Goal: Task Accomplishment & Management: Use online tool/utility

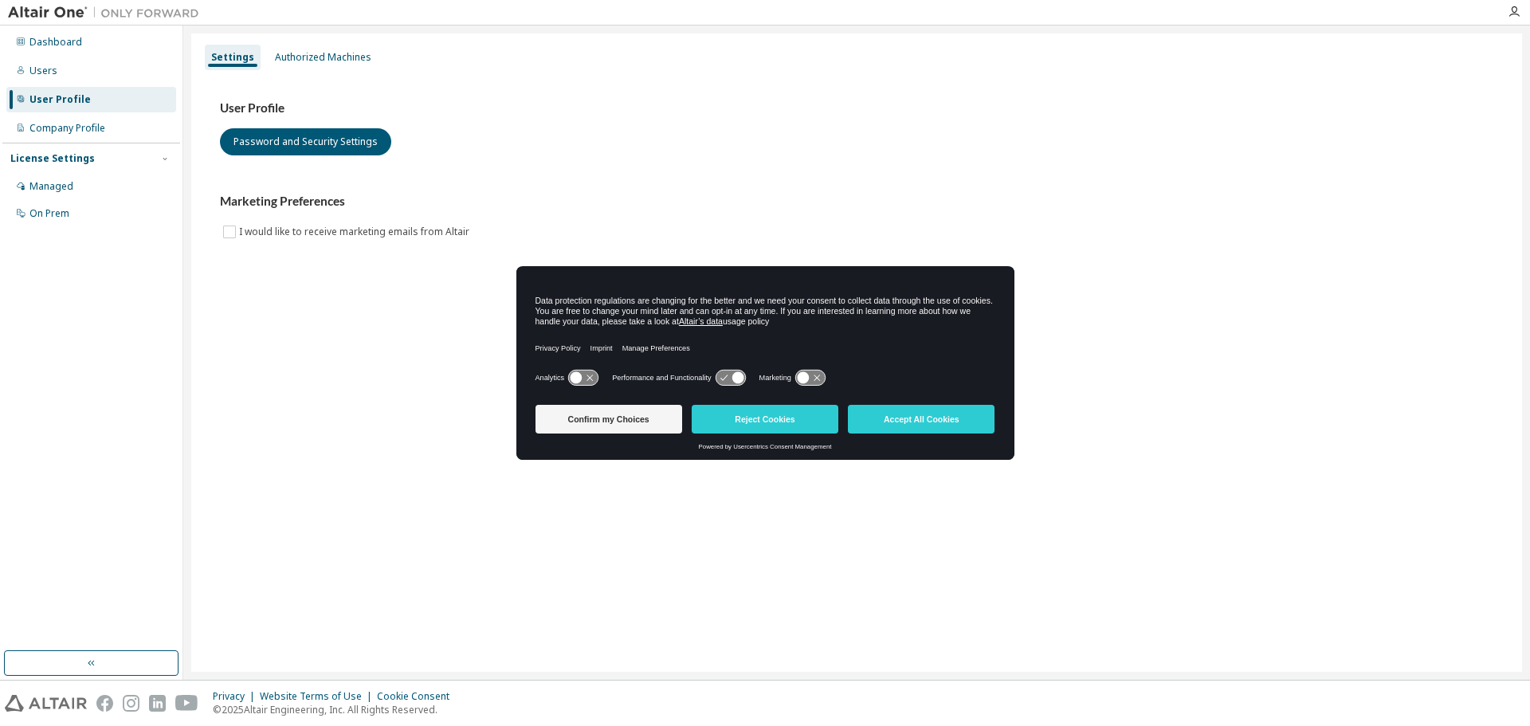
click at [898, 419] on button "Accept All Cookies" at bounding box center [921, 419] width 147 height 29
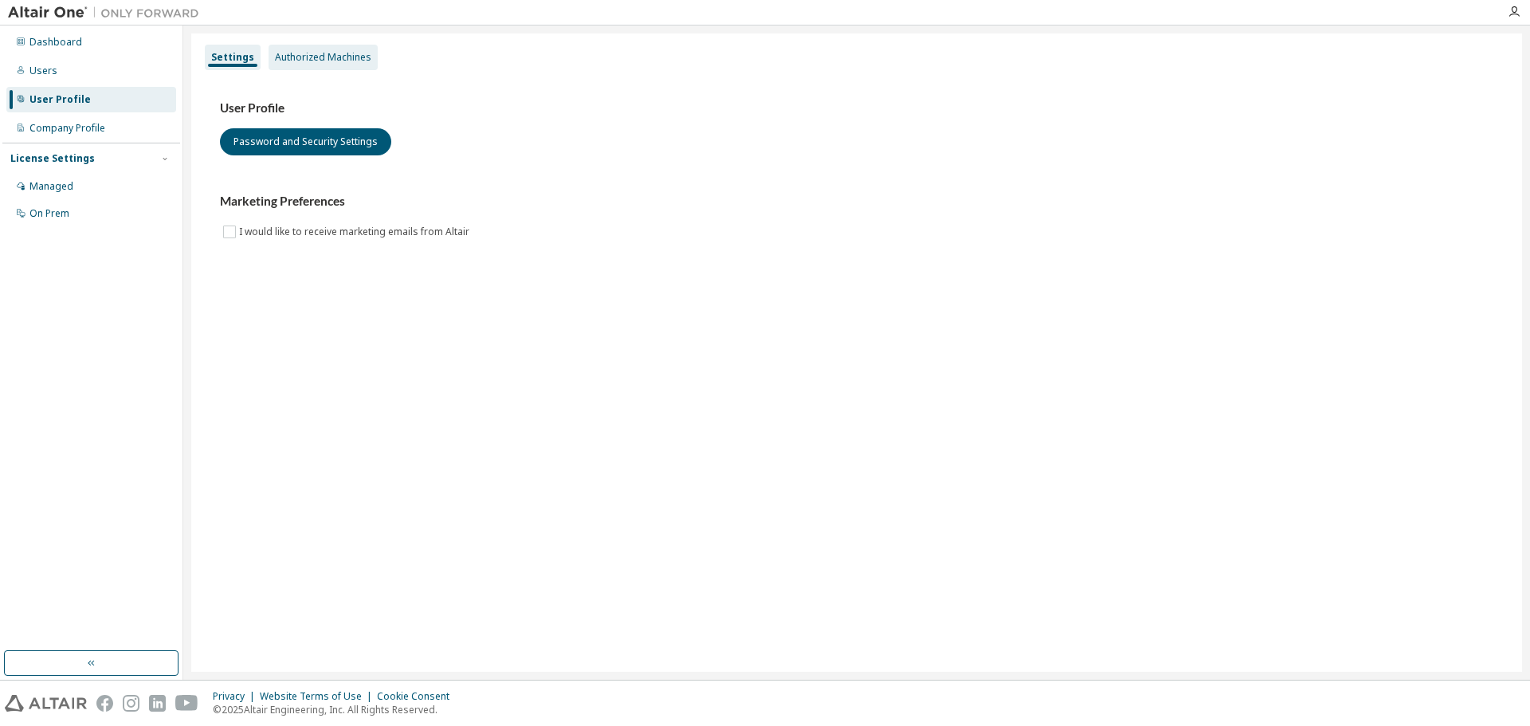
click at [312, 58] on div "Authorized Machines" at bounding box center [323, 57] width 96 height 13
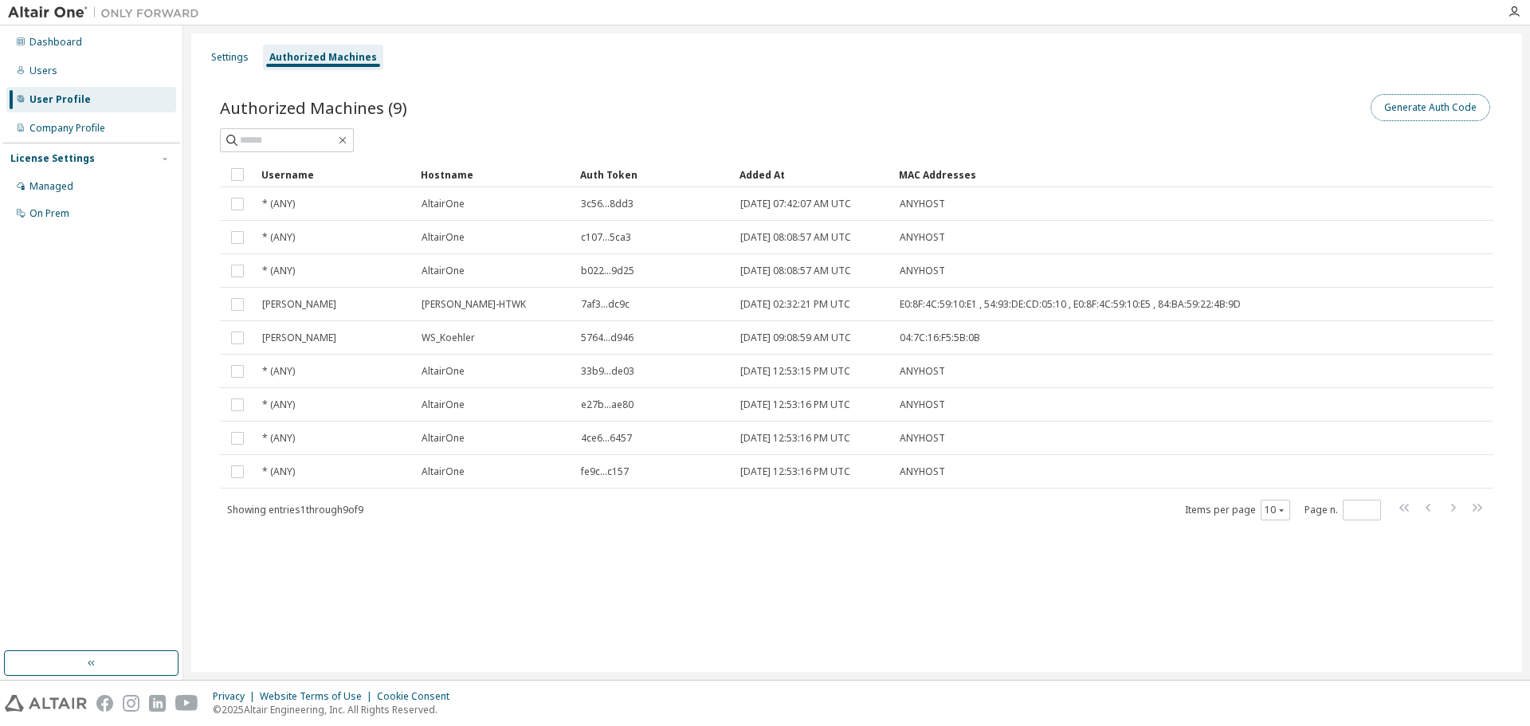
click at [1415, 103] on button "Generate Auth Code" at bounding box center [1431, 107] width 120 height 27
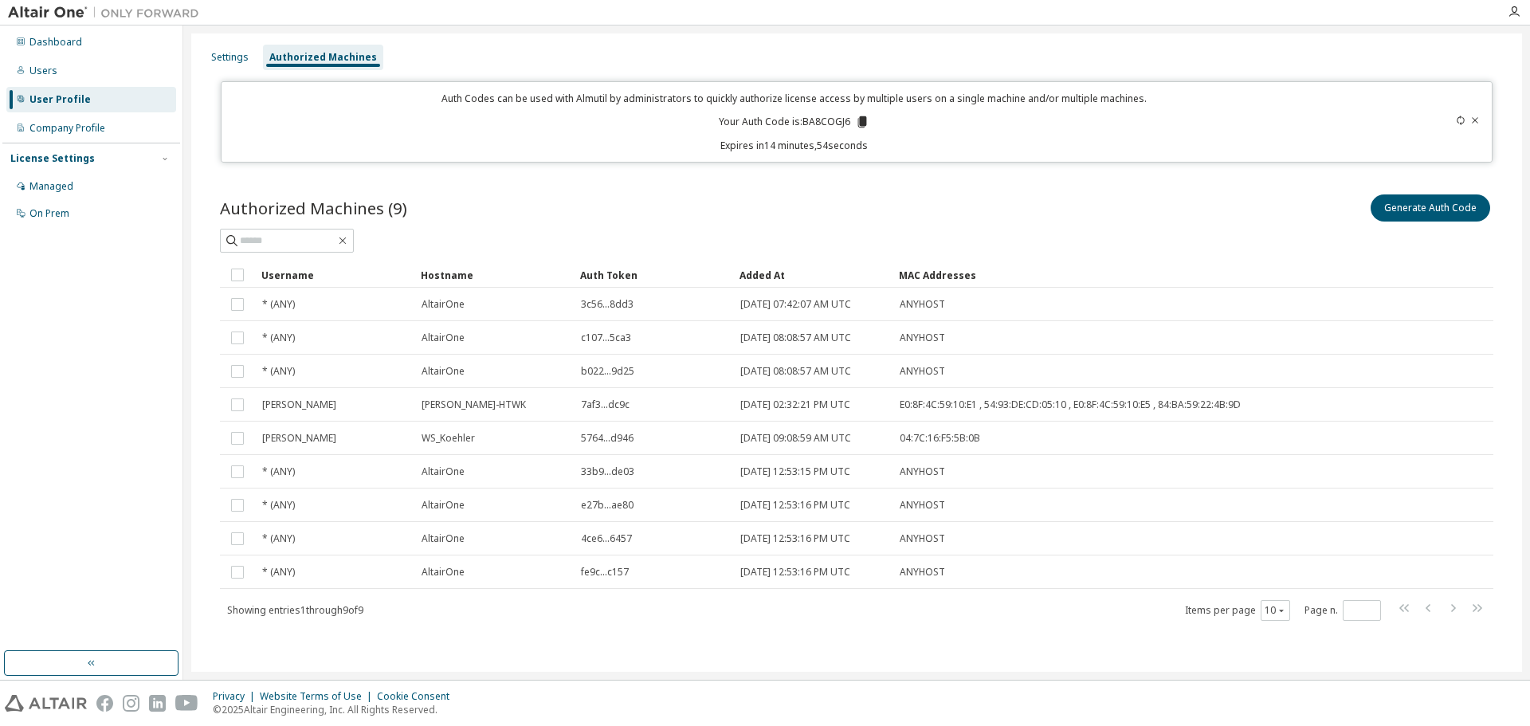
click at [813, 125] on p "Your Auth Code is: BA8COGJ6" at bounding box center [794, 122] width 151 height 14
copy p "BA8COGJ6"
click at [1417, 211] on button "Generate Auth Code" at bounding box center [1431, 207] width 120 height 27
click at [1108, 211] on div "Generate Auth Code" at bounding box center [1175, 207] width 637 height 33
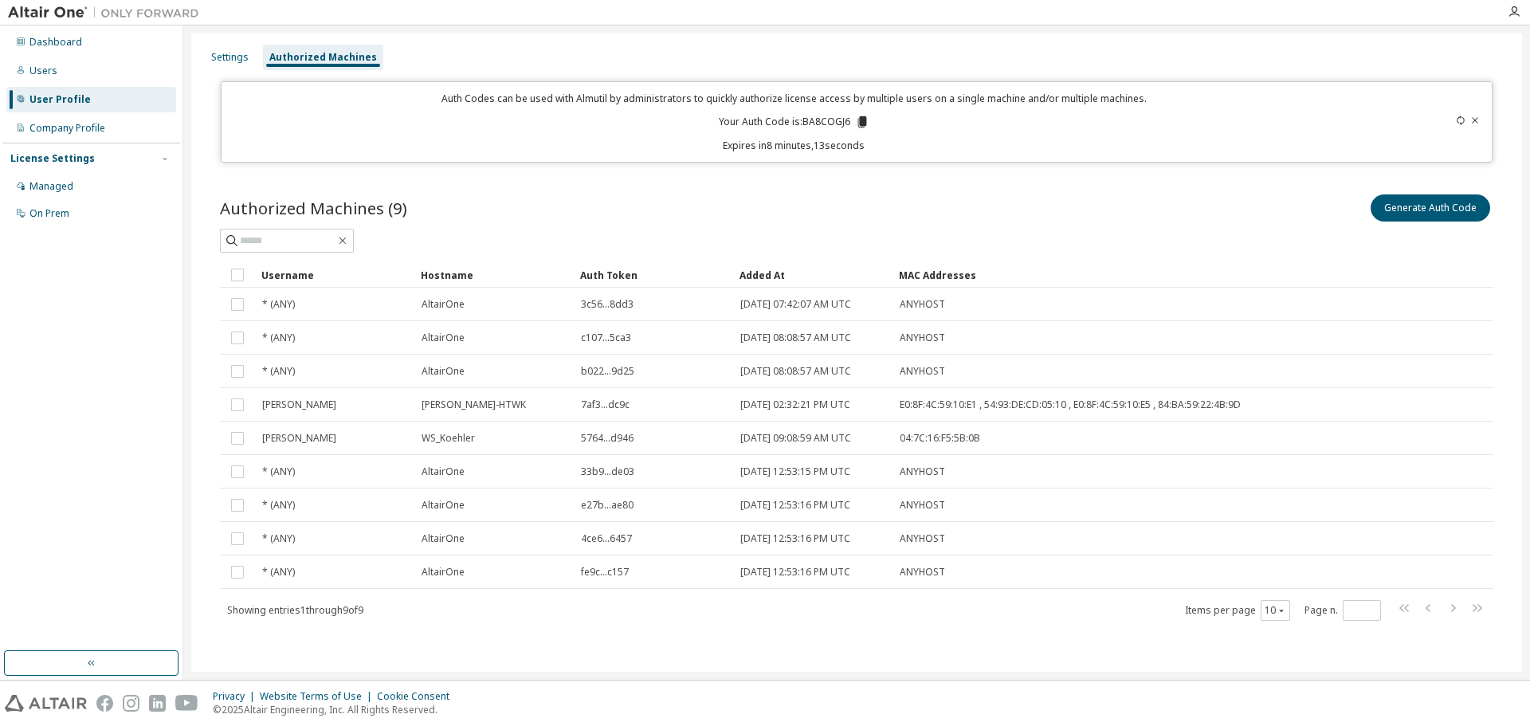
click at [1456, 122] on icon at bounding box center [1461, 121] width 10 height 10
click at [1471, 120] on icon at bounding box center [1476, 121] width 10 height 10
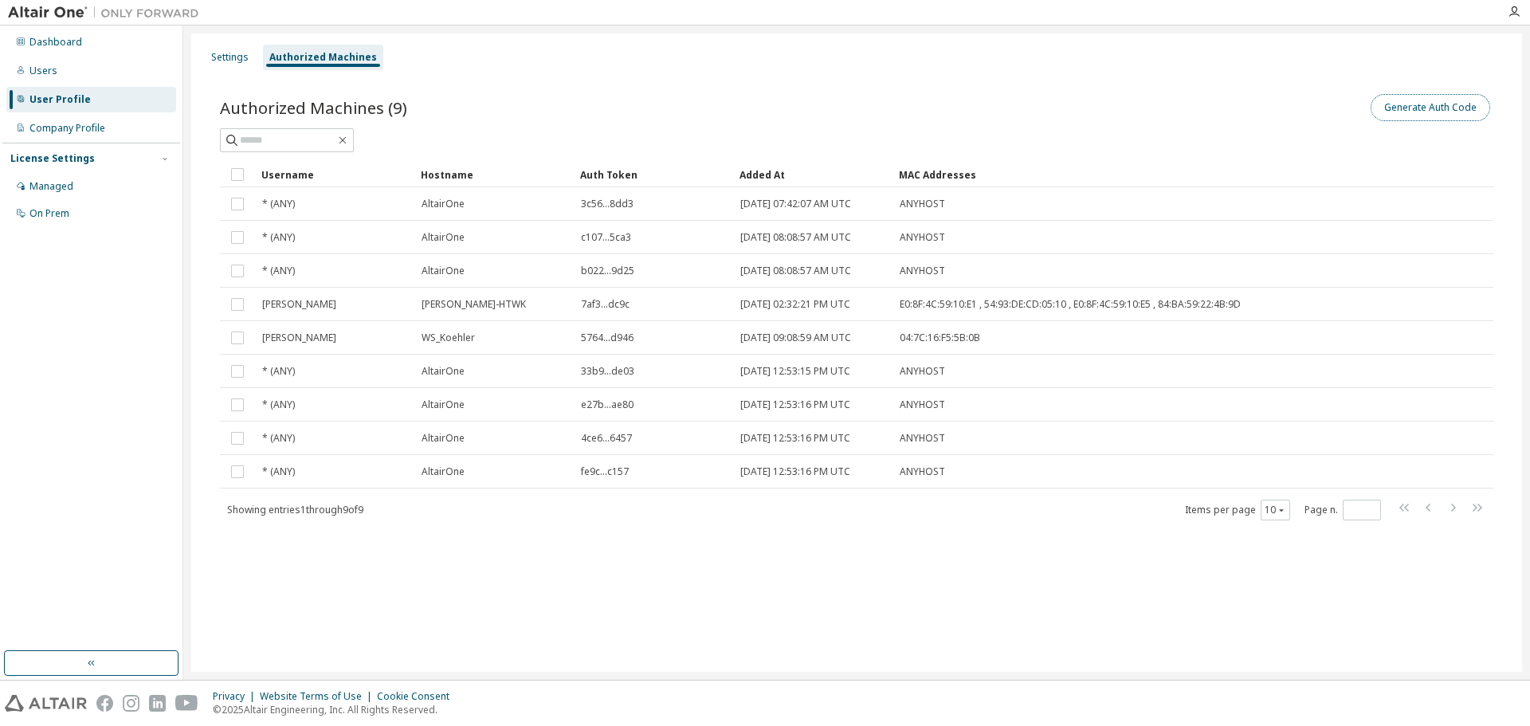
click at [1431, 111] on button "Generate Auth Code" at bounding box center [1431, 107] width 120 height 27
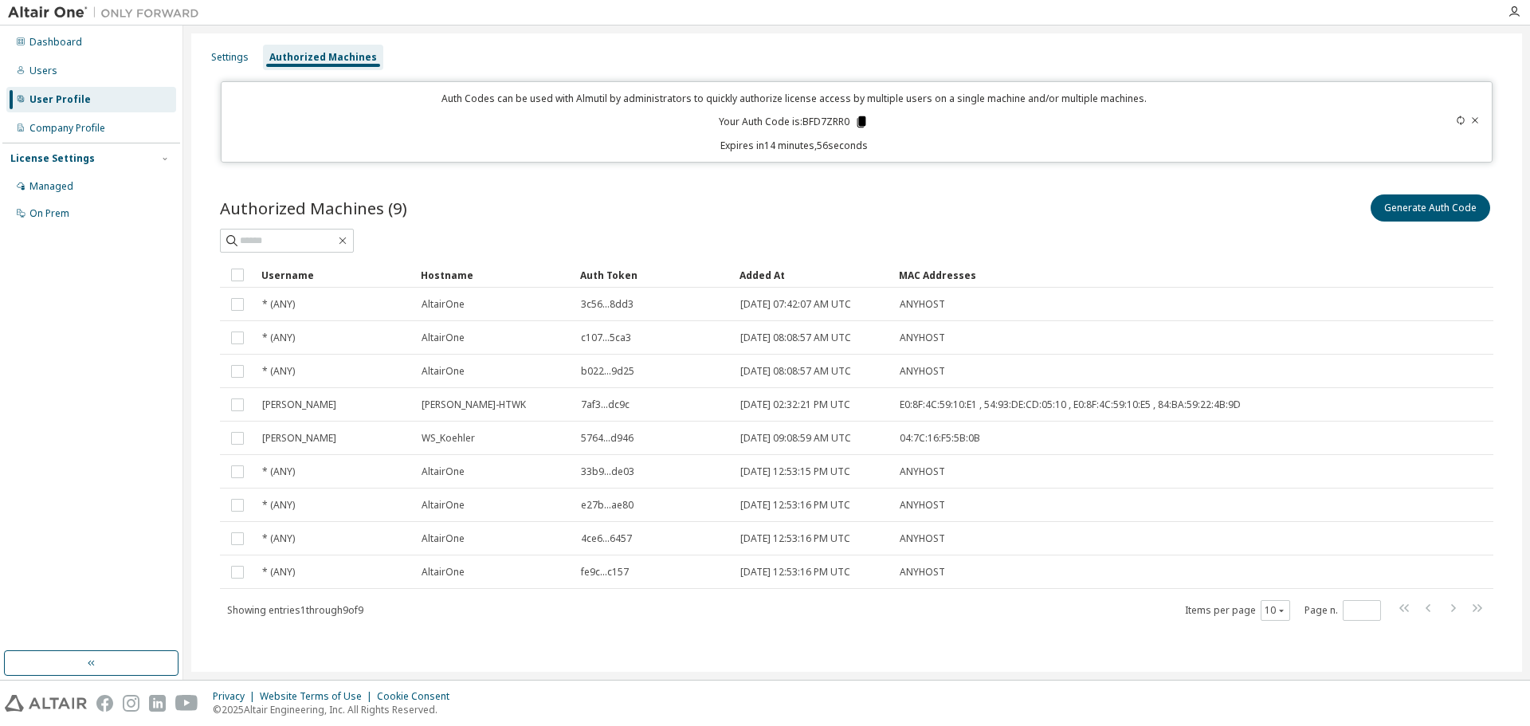
click at [862, 128] on icon at bounding box center [861, 122] width 14 height 14
